Goal: Navigation & Orientation: Find specific page/section

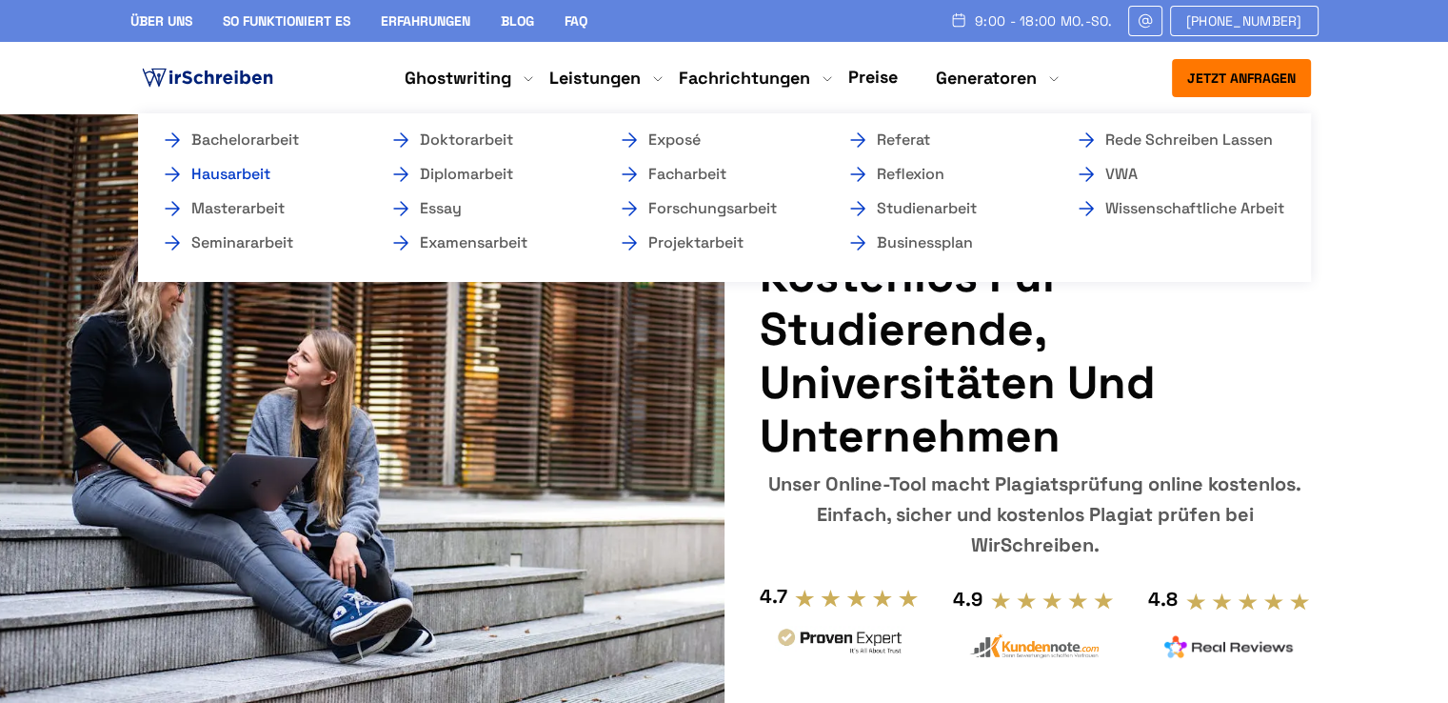
click at [259, 177] on link "Hausarbeit" at bounding box center [256, 174] width 190 height 23
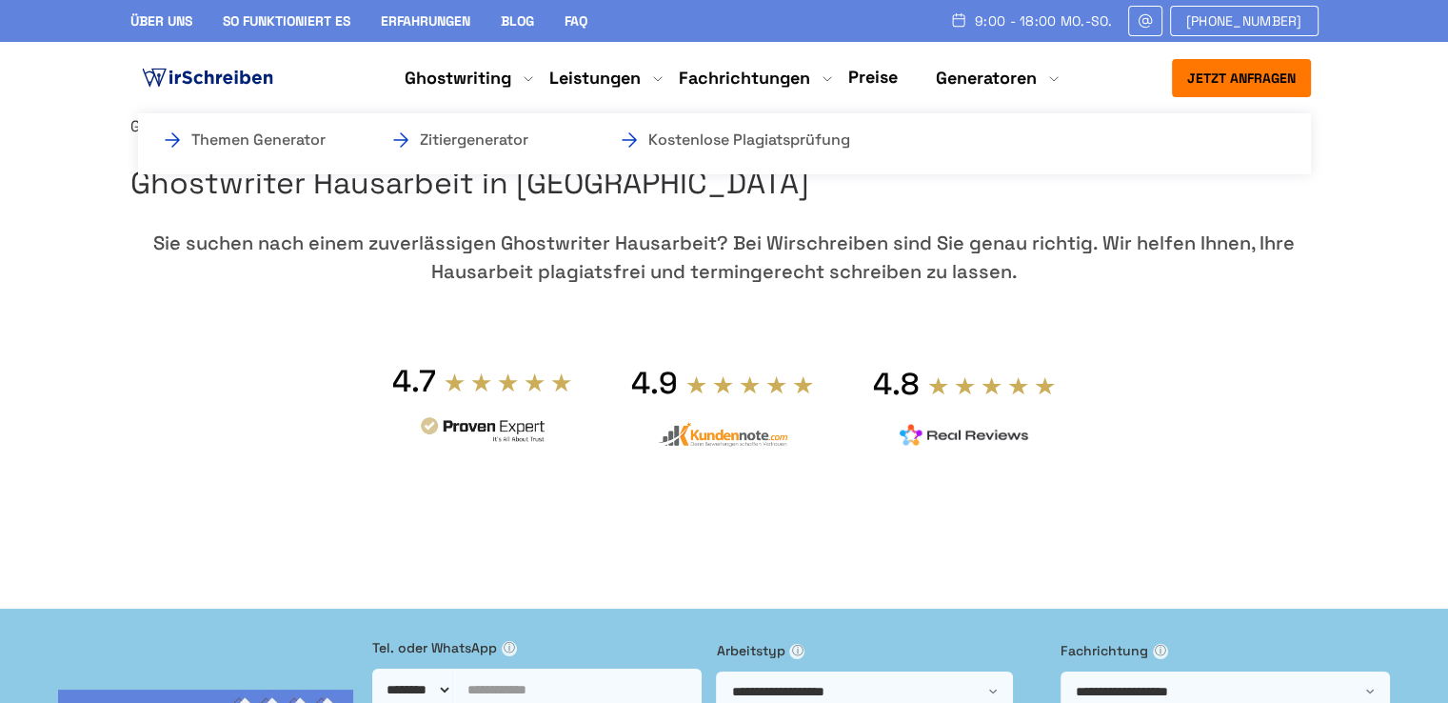
click at [985, 88] on li "Generatoren Themen Generator Zitiergenerator Kostenlose Plagiatsprüfung" at bounding box center [986, 78] width 101 height 23
click at [808, 142] on link "Kostenlose Plagiatsprüfung" at bounding box center [713, 140] width 190 height 23
